Goal: Information Seeking & Learning: Learn about a topic

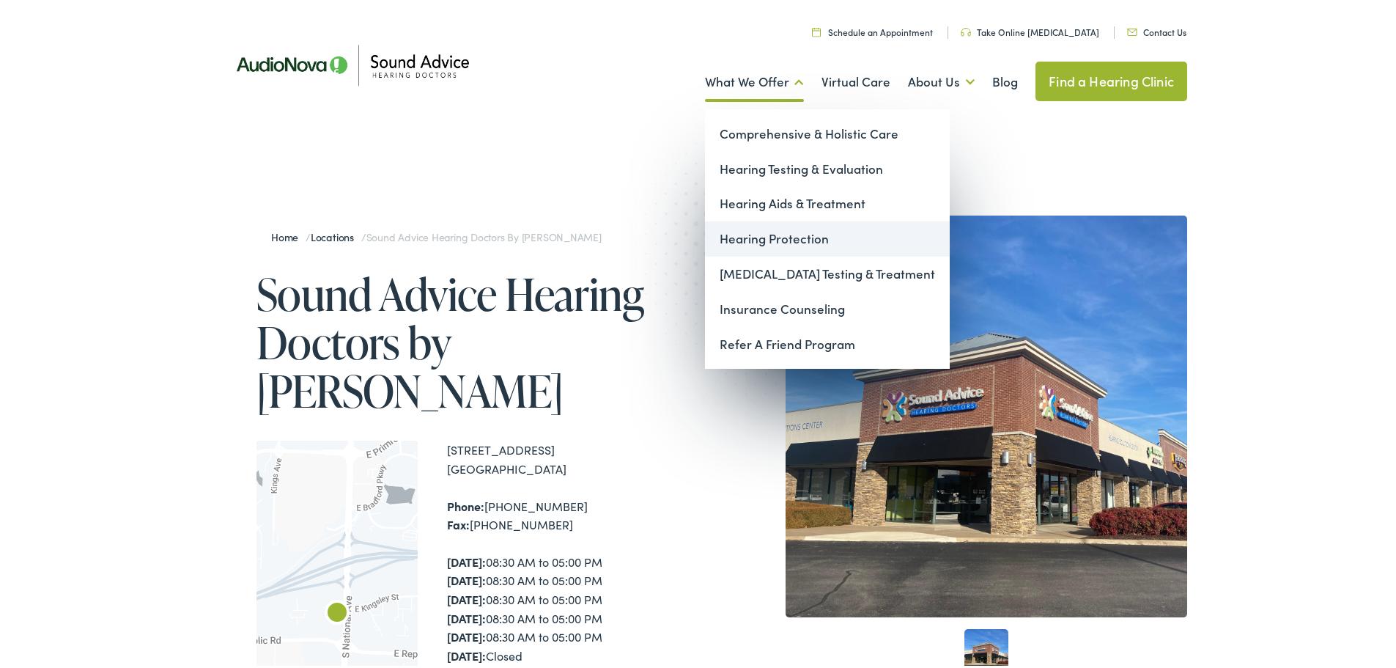
click at [769, 235] on link "Hearing Protection" at bounding box center [827, 235] width 245 height 35
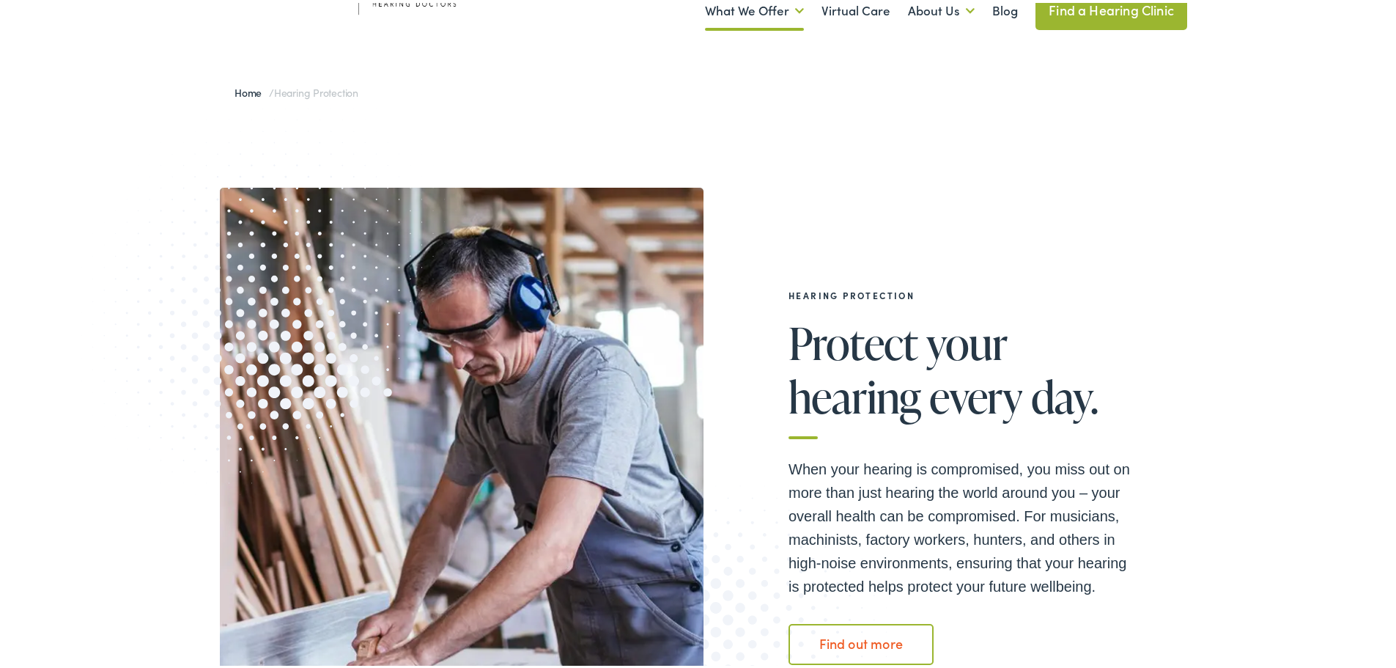
scroll to position [366, 0]
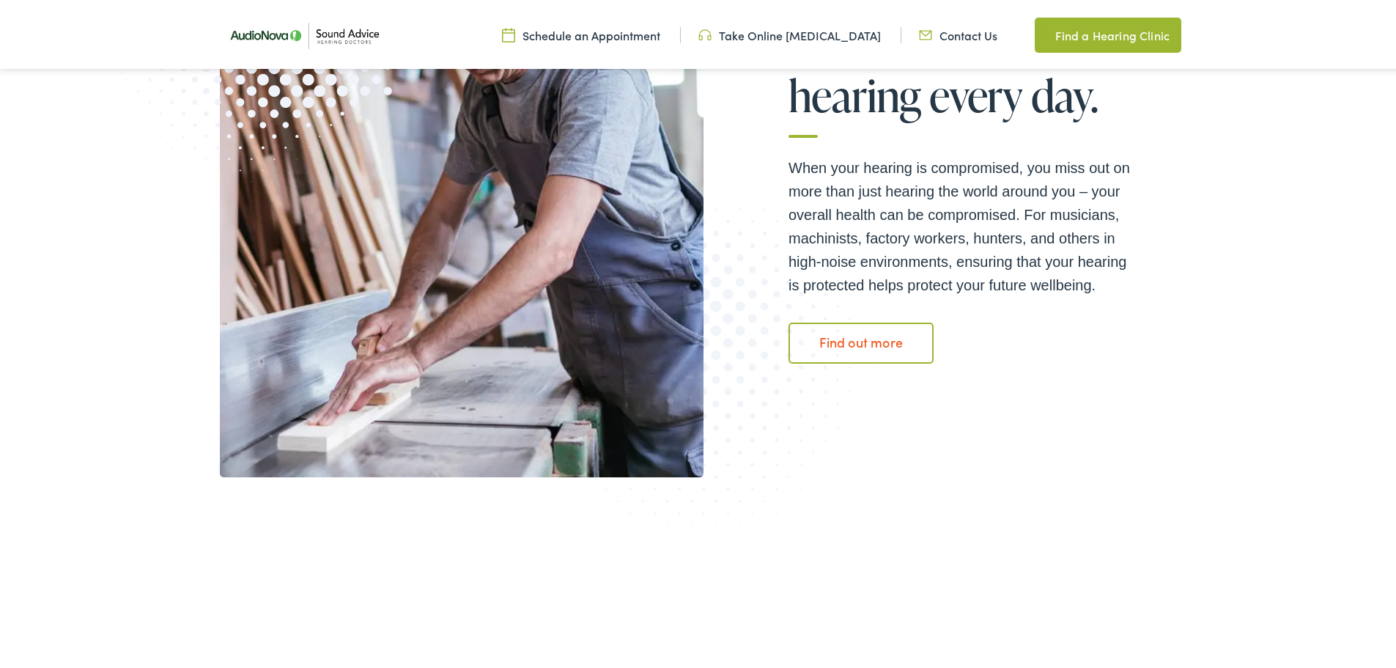
click at [833, 340] on link "Find out more" at bounding box center [861, 340] width 145 height 41
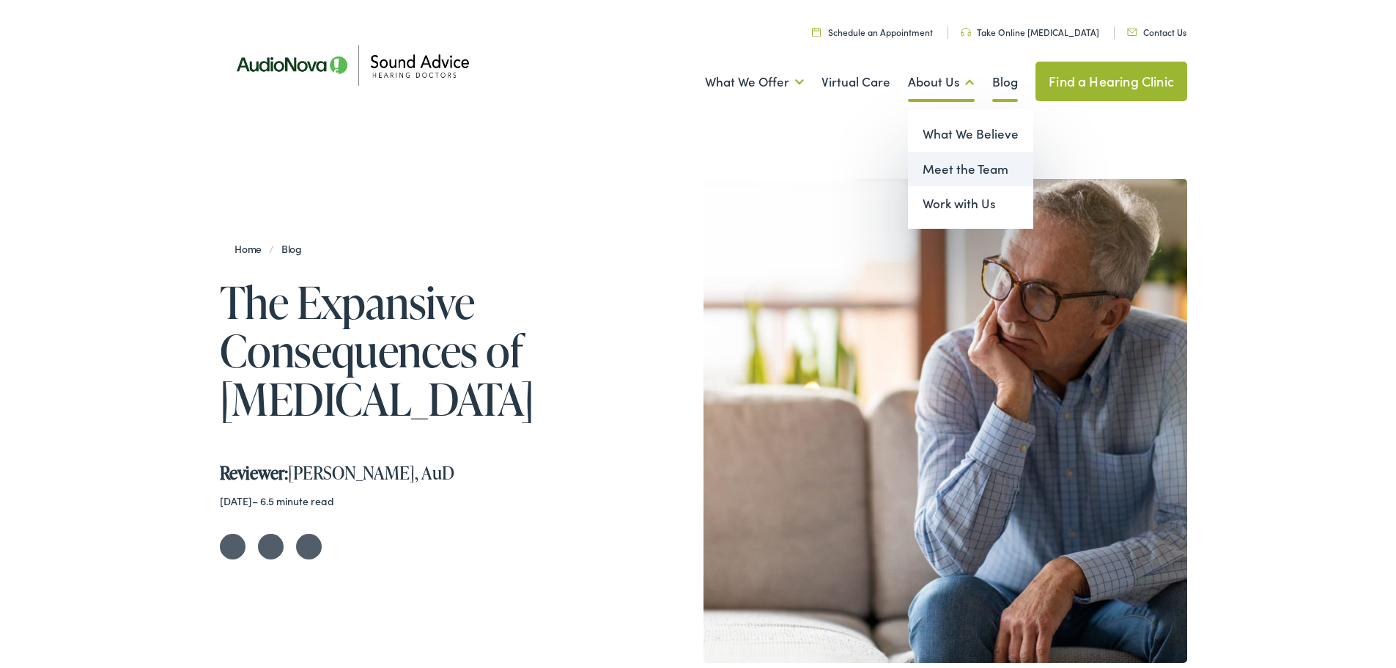
click at [941, 167] on link "Meet the Team" at bounding box center [970, 166] width 125 height 35
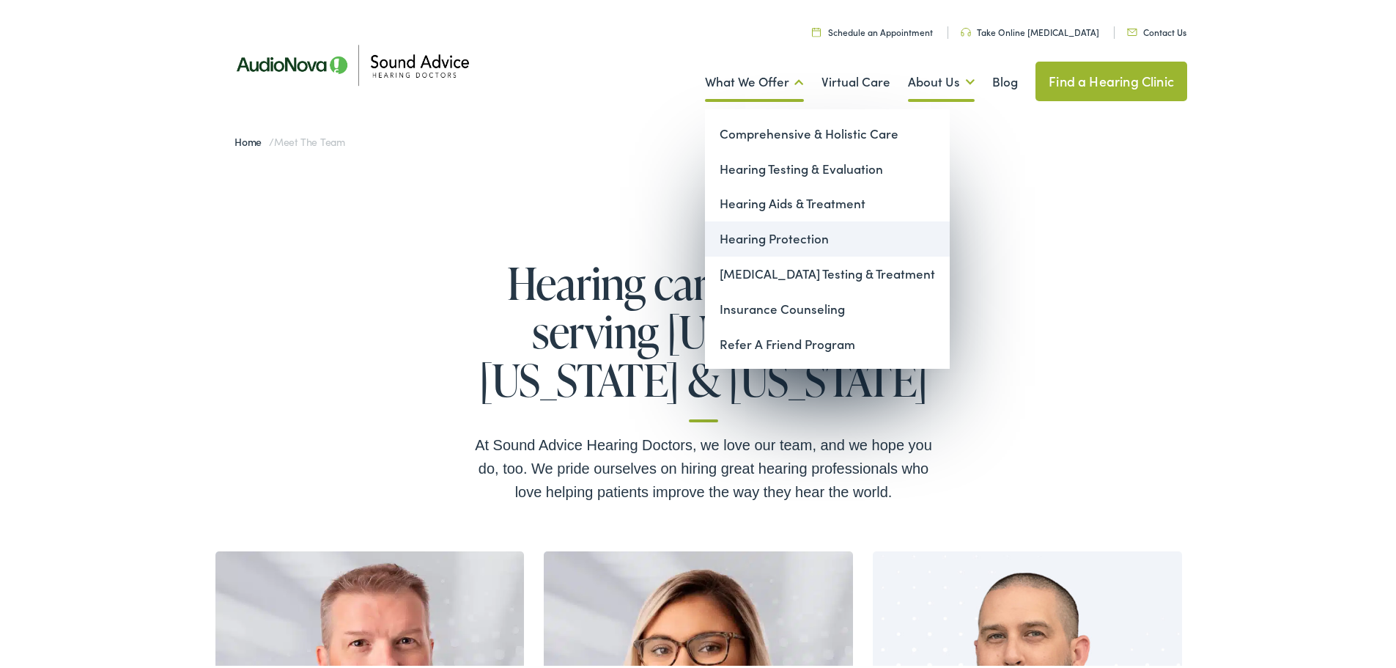
click at [749, 231] on link "Hearing Protection" at bounding box center [827, 235] width 245 height 35
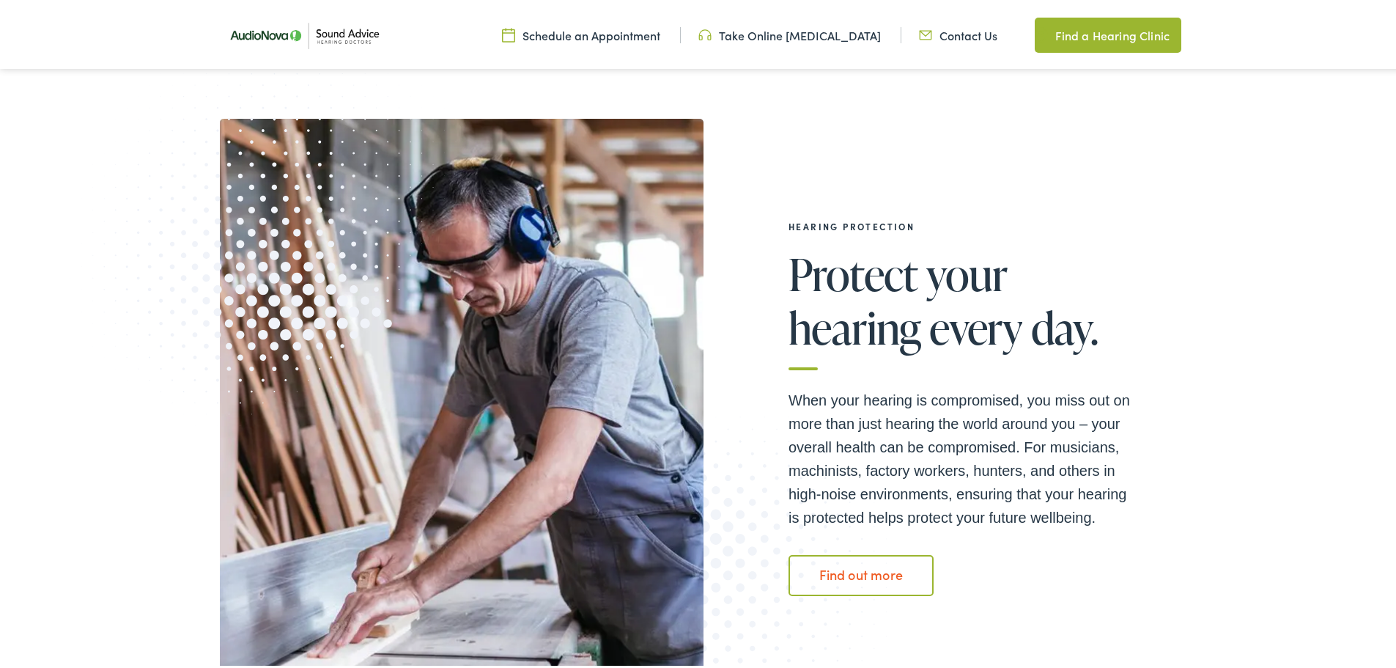
scroll to position [293, 0]
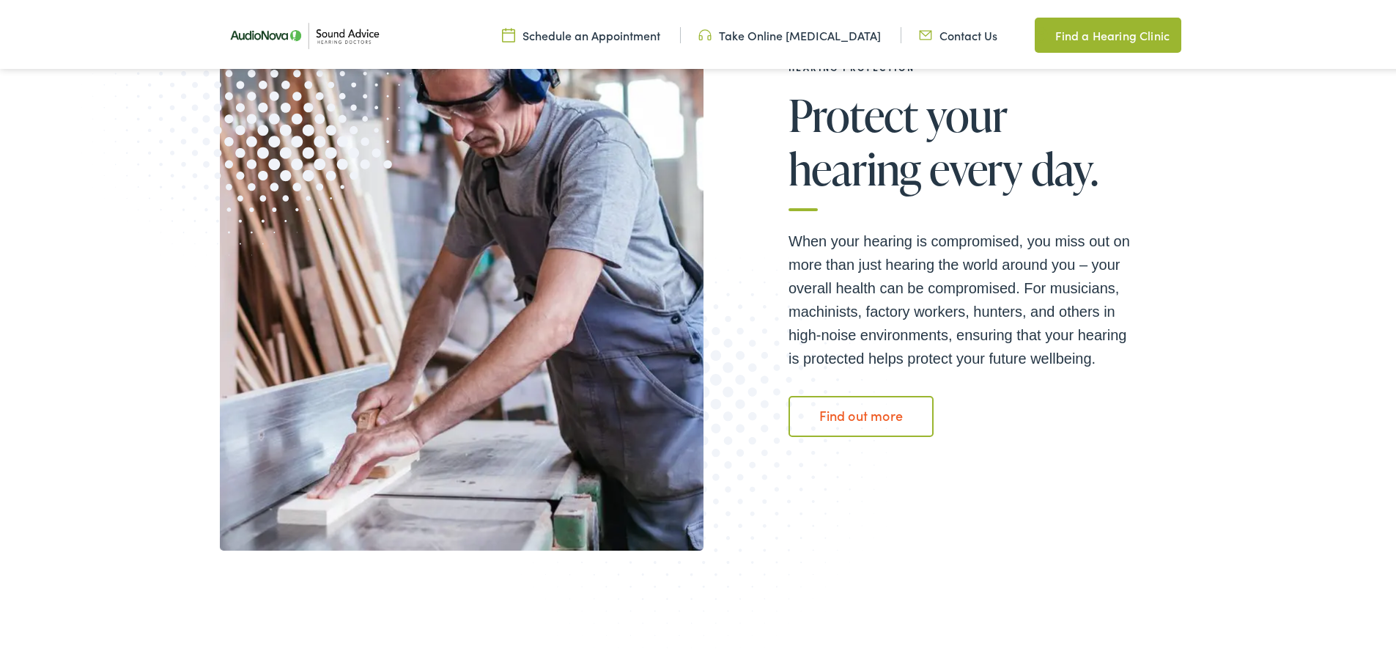
click at [836, 407] on link "Find out more" at bounding box center [861, 413] width 145 height 41
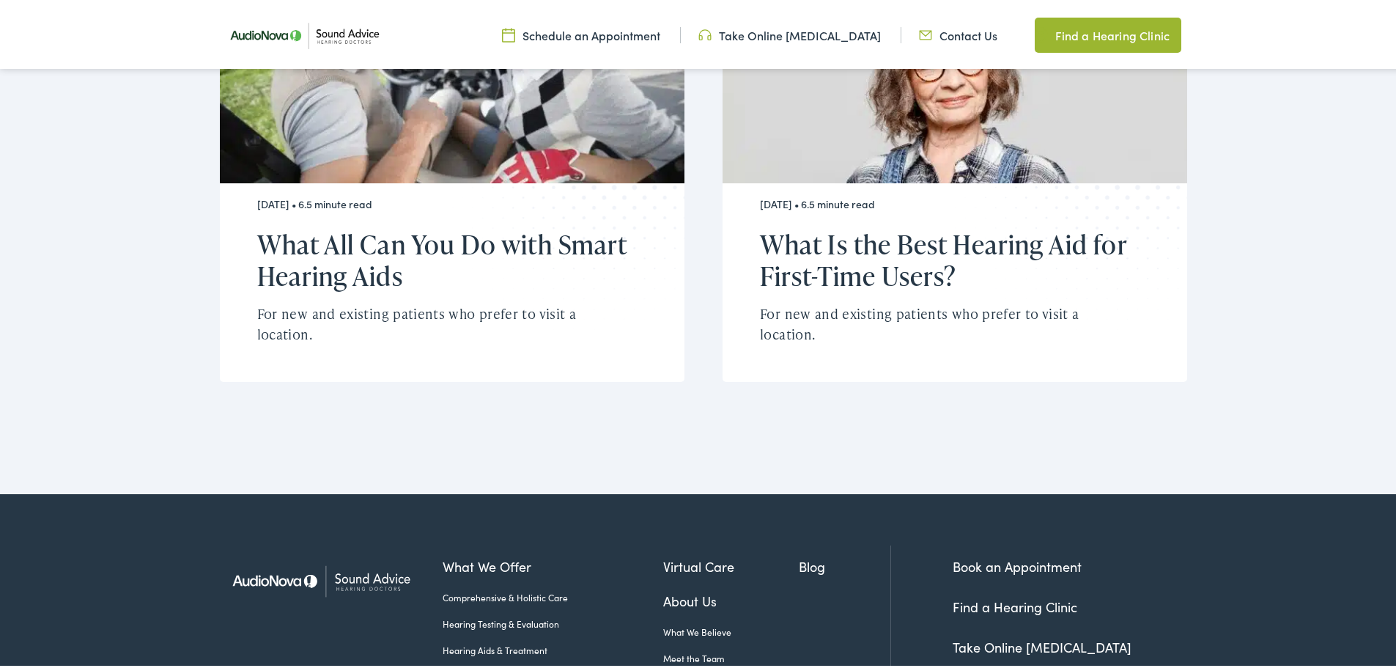
scroll to position [4616, 0]
